Goal: Entertainment & Leisure: Browse casually

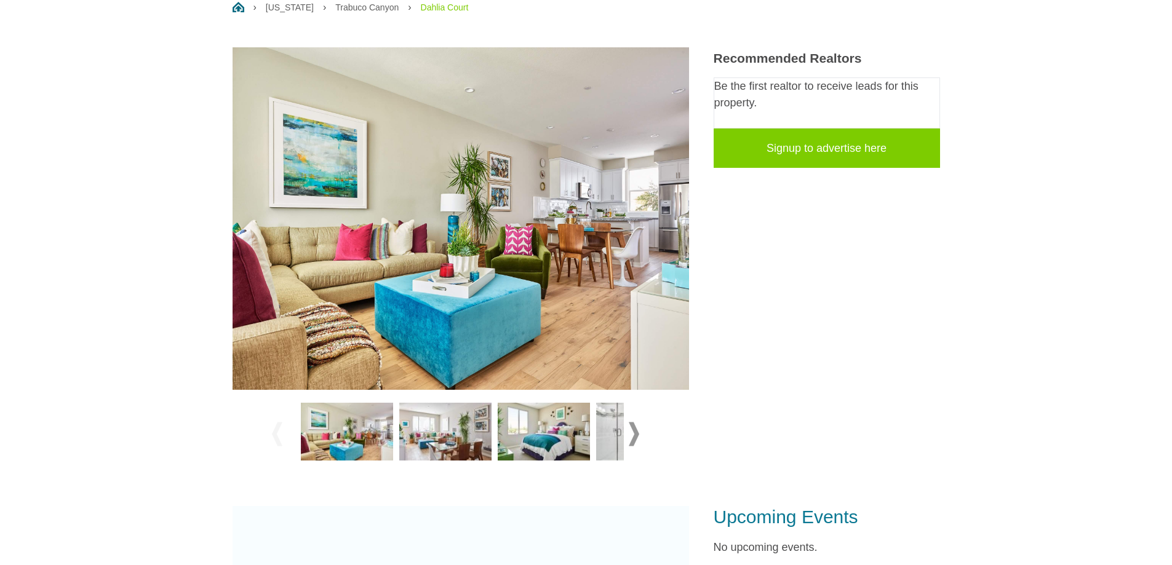
scroll to position [185, 0]
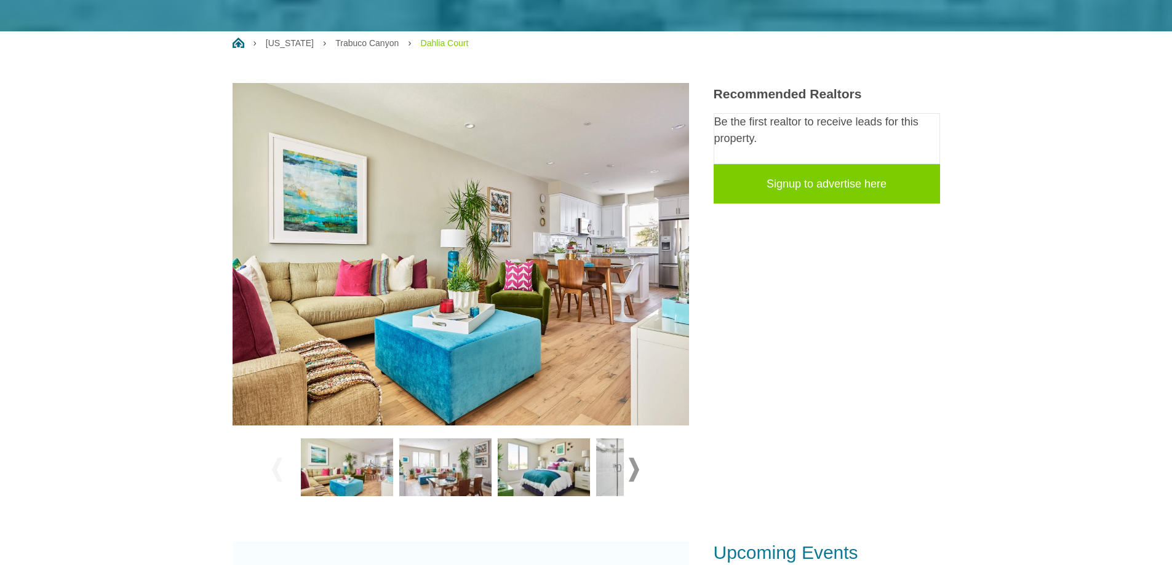
click at [451, 473] on img at bounding box center [445, 468] width 92 height 58
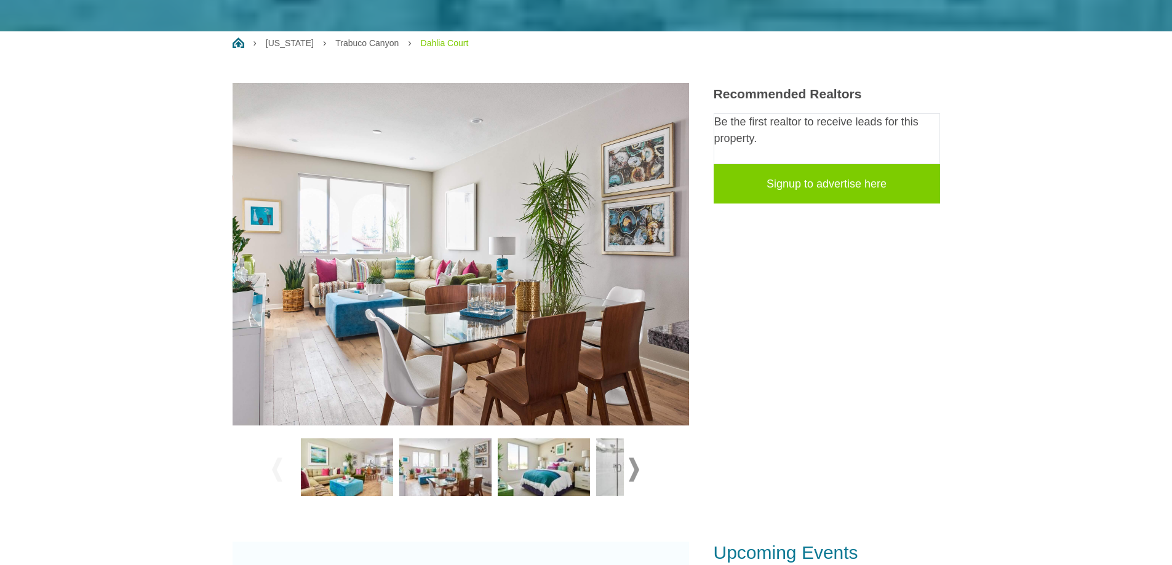
click at [569, 483] on img at bounding box center [544, 468] width 92 height 58
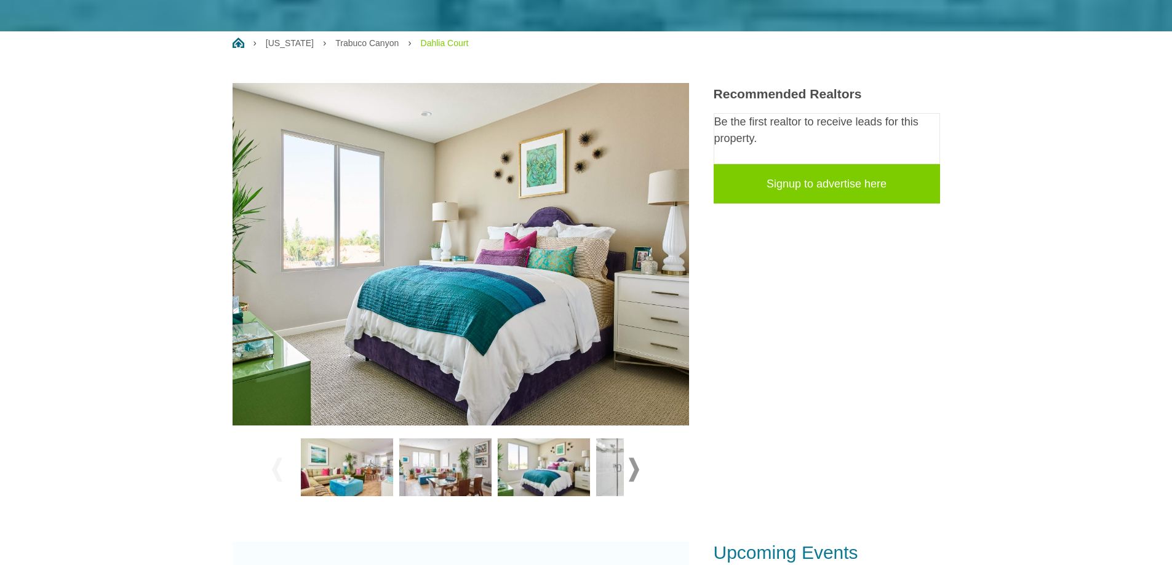
click at [638, 469] on span at bounding box center [634, 470] width 10 height 24
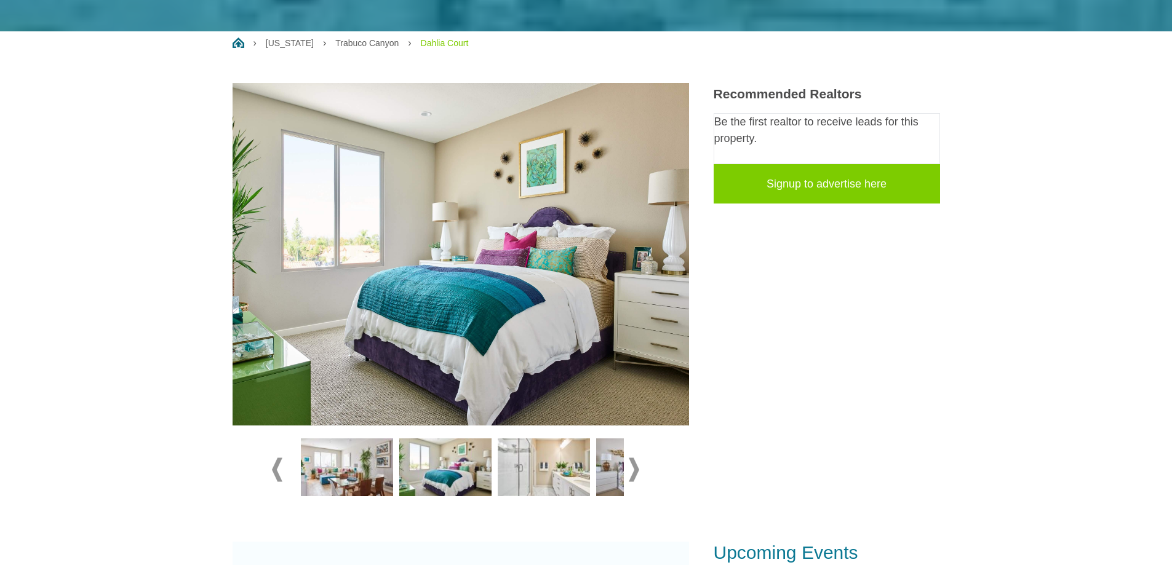
click at [552, 479] on img at bounding box center [544, 468] width 92 height 58
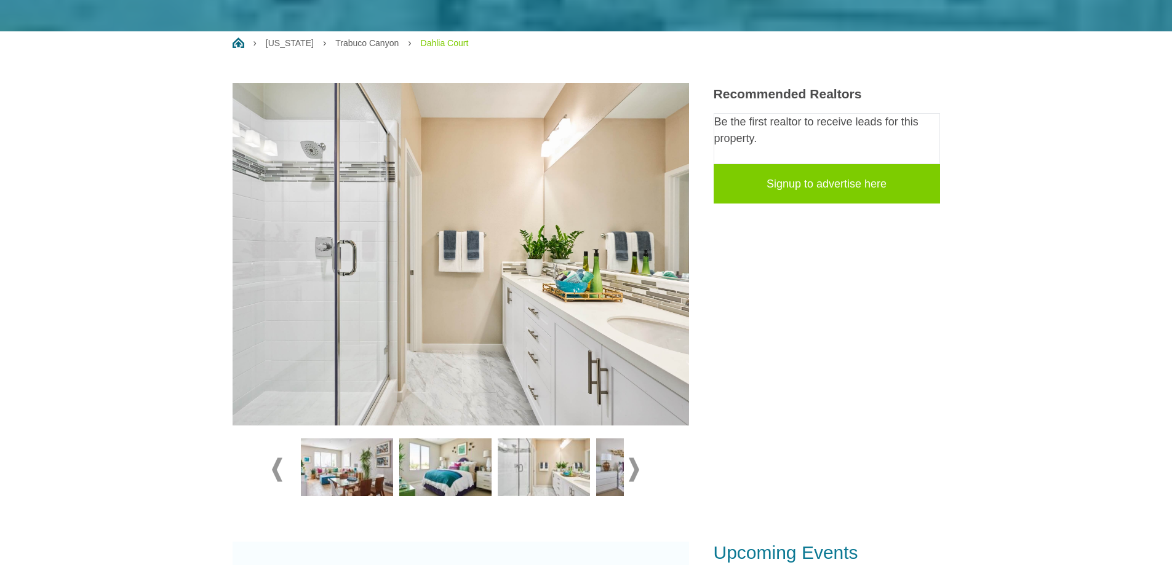
click at [613, 480] on img at bounding box center [642, 468] width 92 height 58
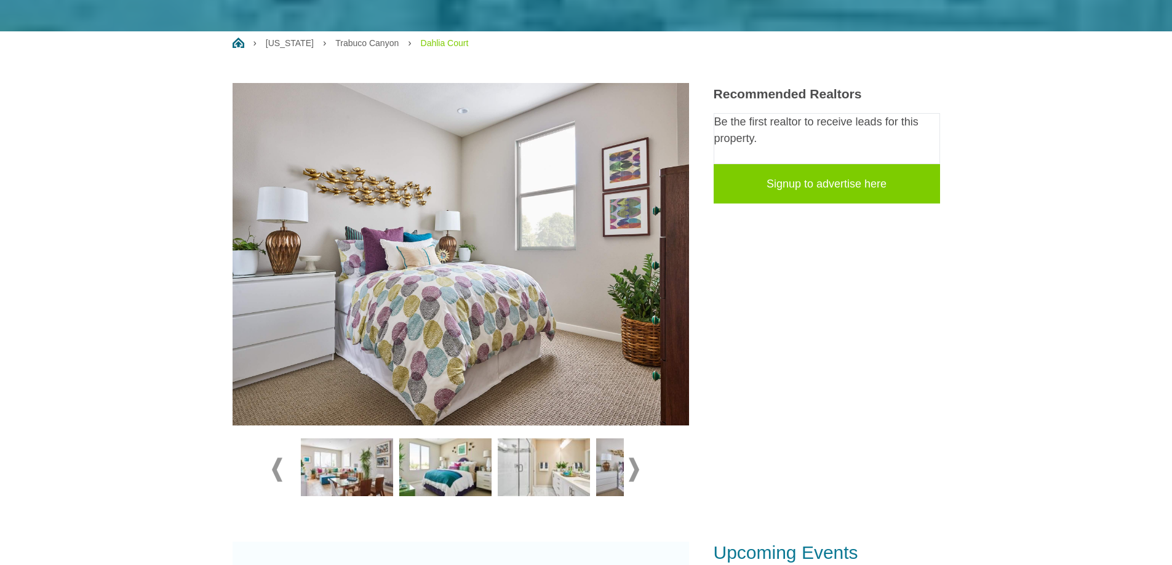
click at [629, 469] on span at bounding box center [634, 470] width 10 height 24
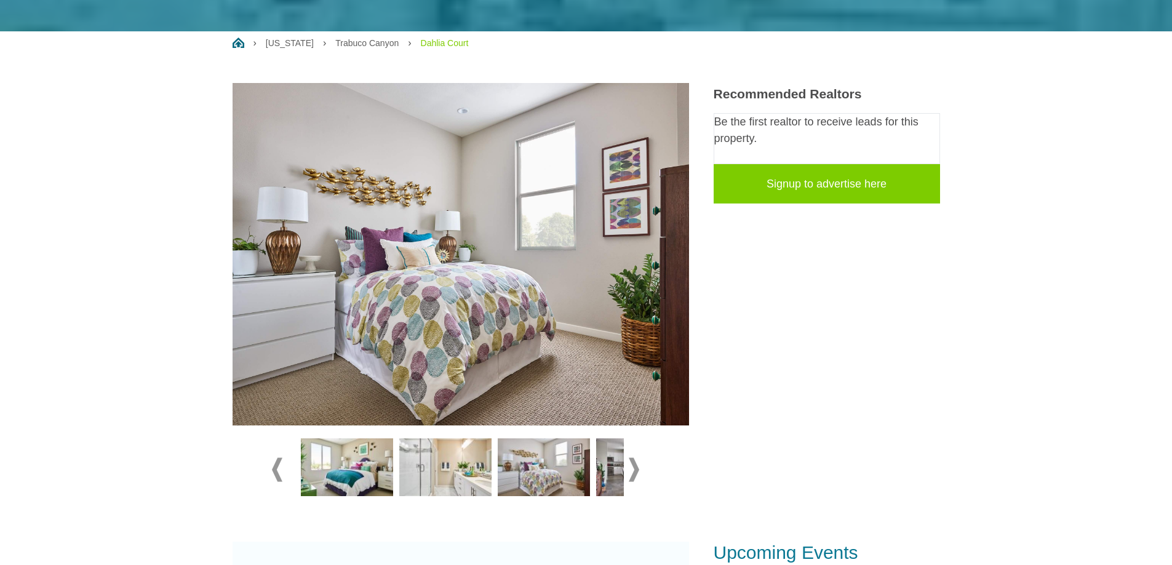
click at [629, 469] on span at bounding box center [634, 470] width 10 height 24
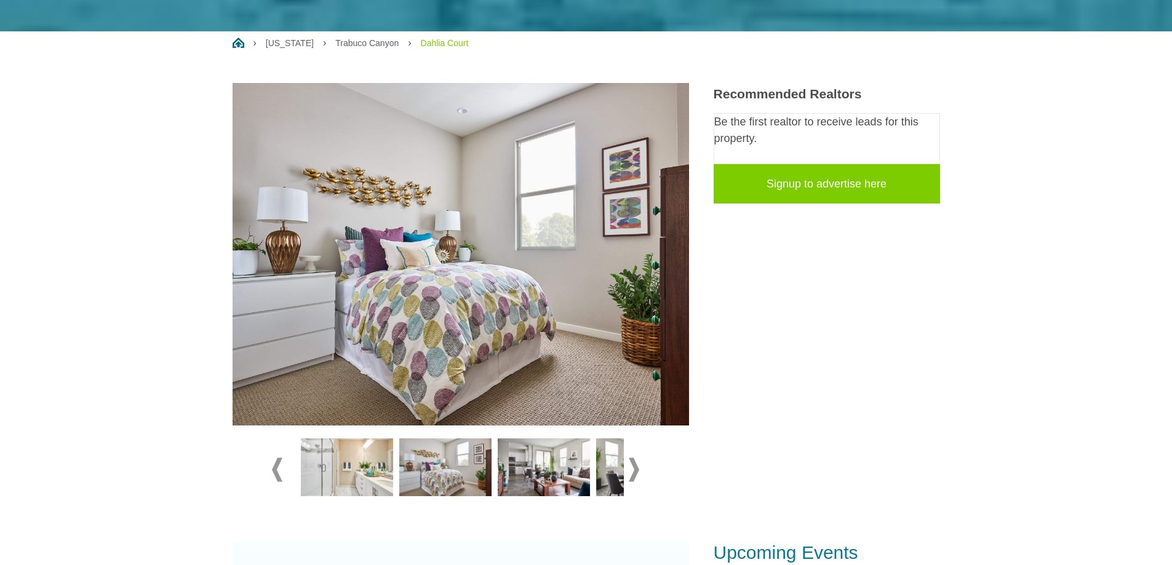
click at [545, 472] on img at bounding box center [544, 468] width 92 height 58
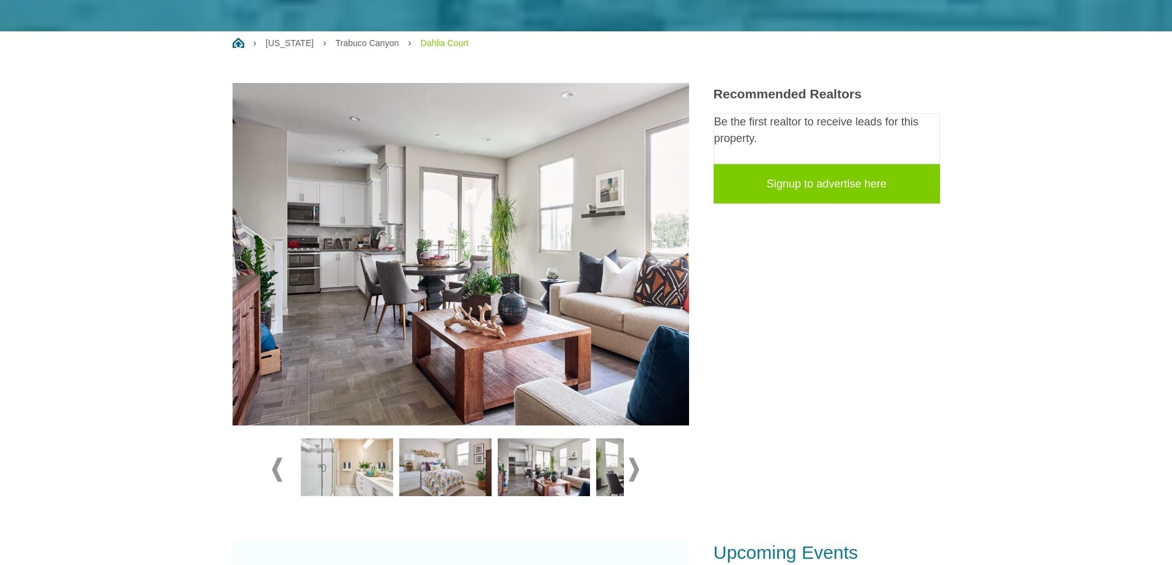
click at [610, 471] on img at bounding box center [642, 468] width 92 height 58
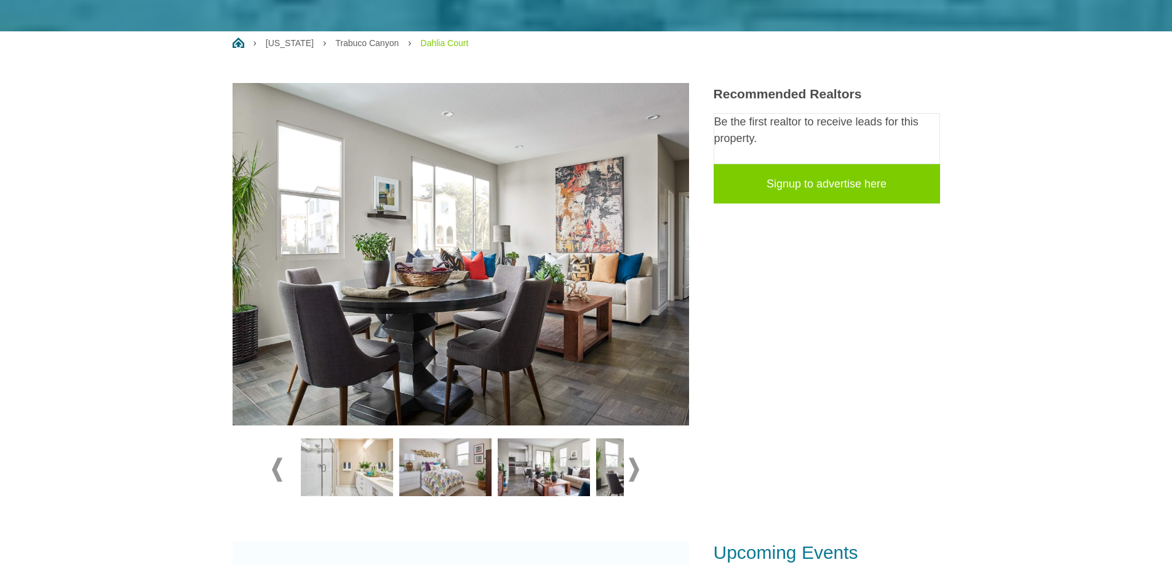
click at [610, 473] on img at bounding box center [642, 468] width 92 height 58
click at [620, 471] on img at bounding box center [642, 468] width 92 height 58
click at [635, 467] on span at bounding box center [634, 470] width 10 height 24
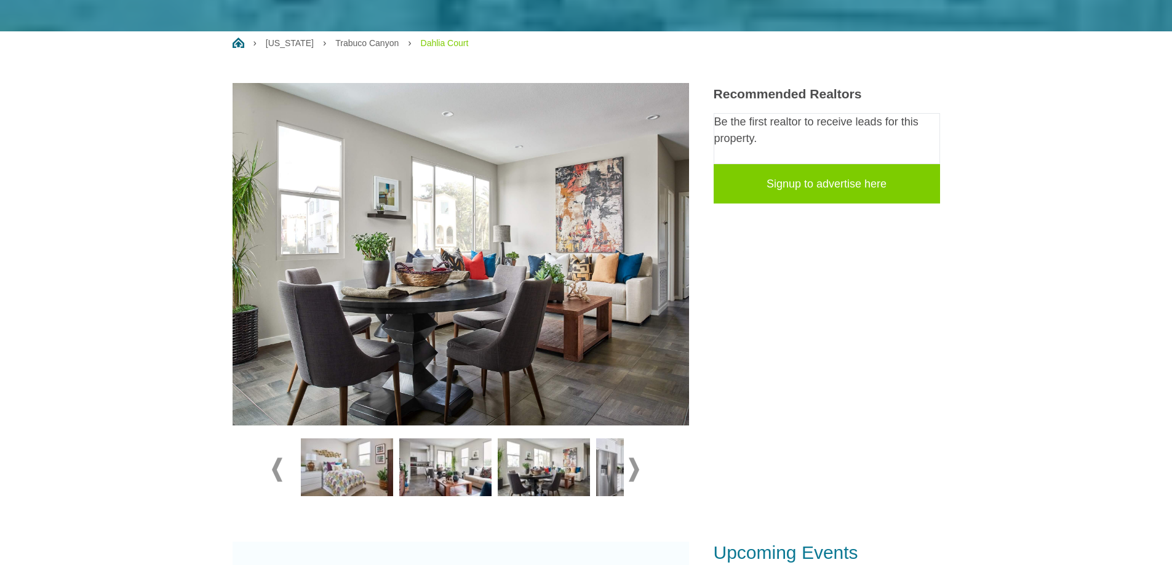
click at [633, 470] on span at bounding box center [634, 470] width 10 height 24
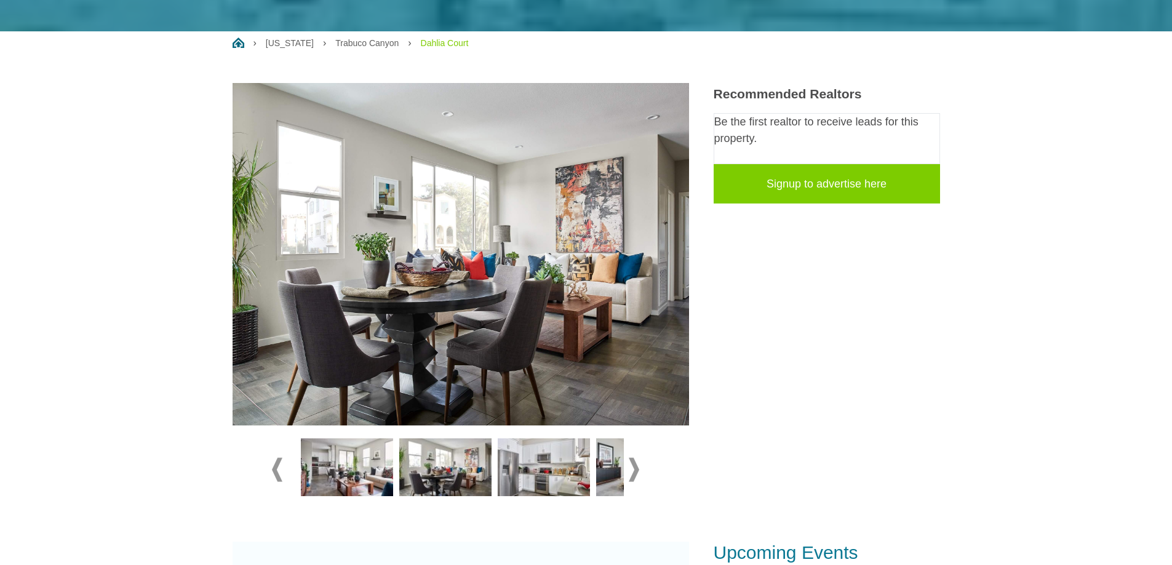
click at [633, 471] on span at bounding box center [634, 470] width 10 height 24
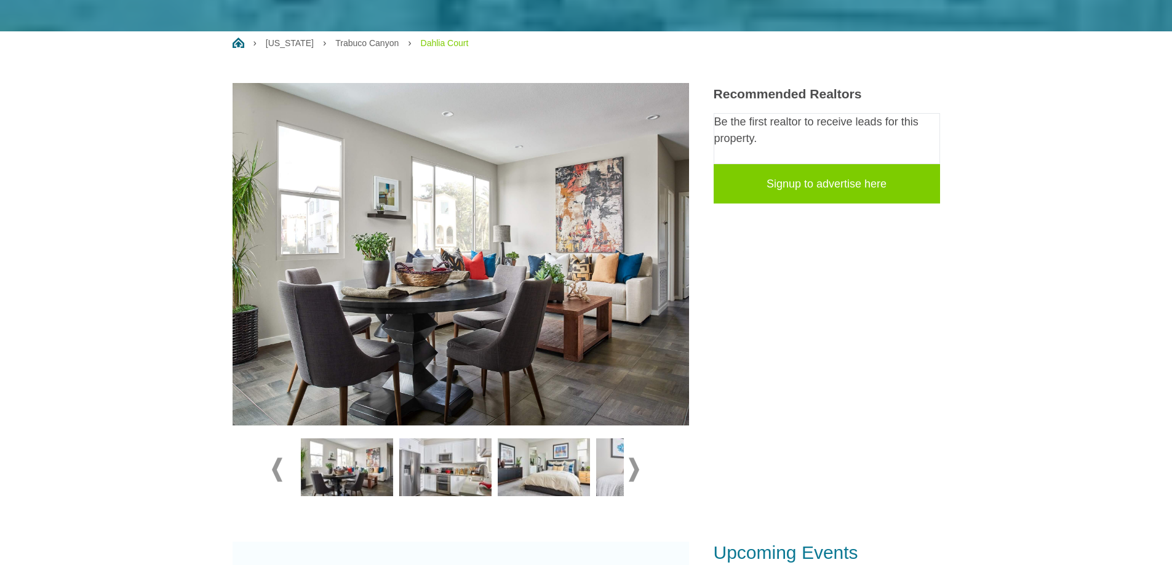
click at [462, 480] on img at bounding box center [445, 468] width 92 height 58
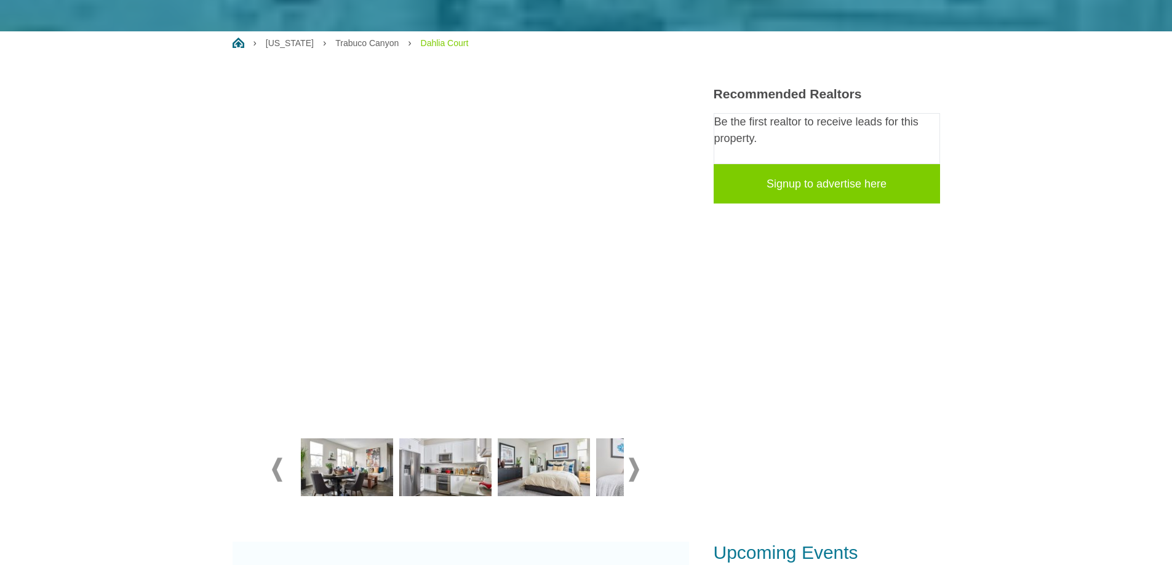
click at [550, 475] on img at bounding box center [544, 468] width 92 height 58
